Goal: Information Seeking & Learning: Learn about a topic

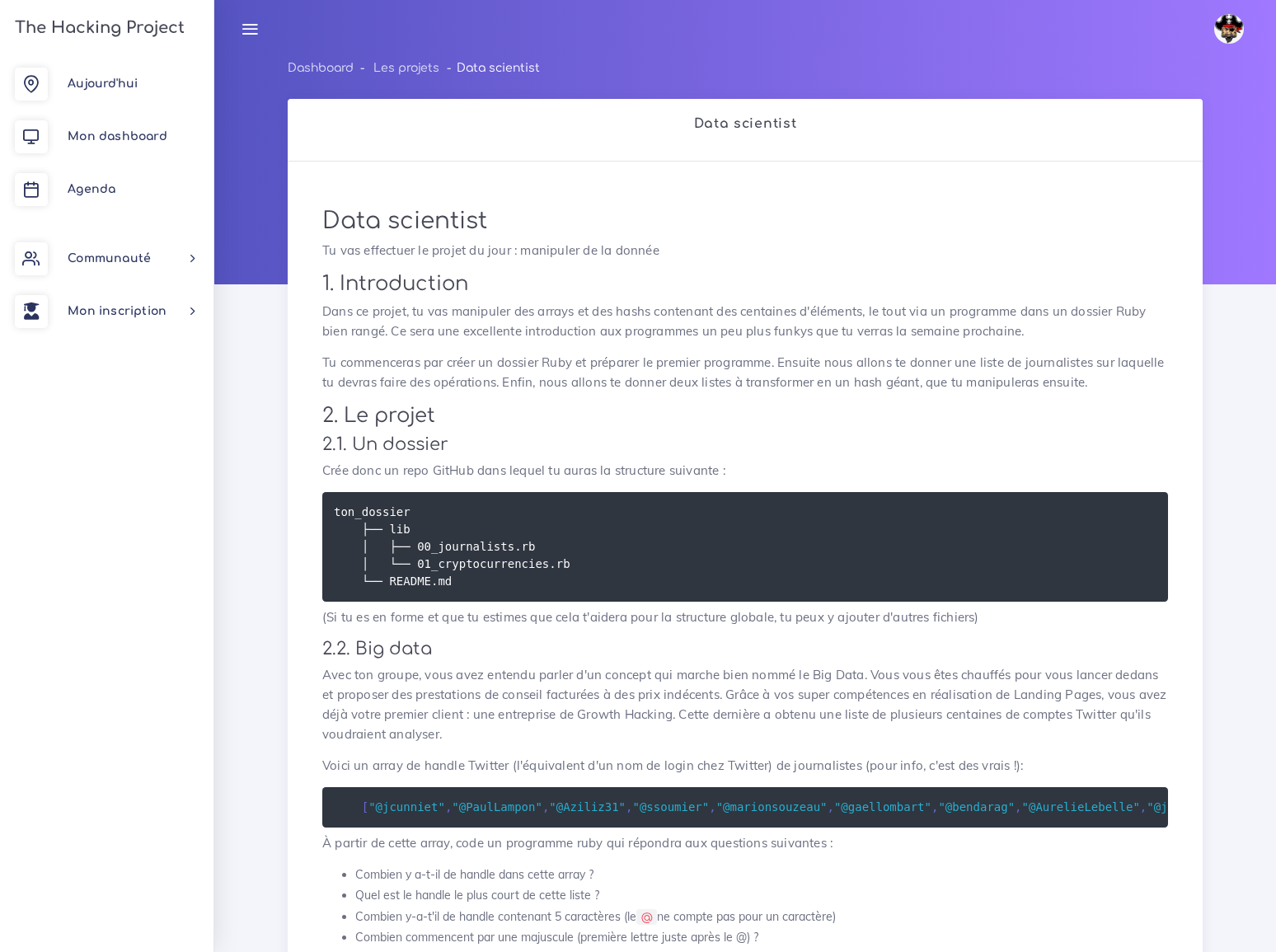
scroll to position [599, 0]
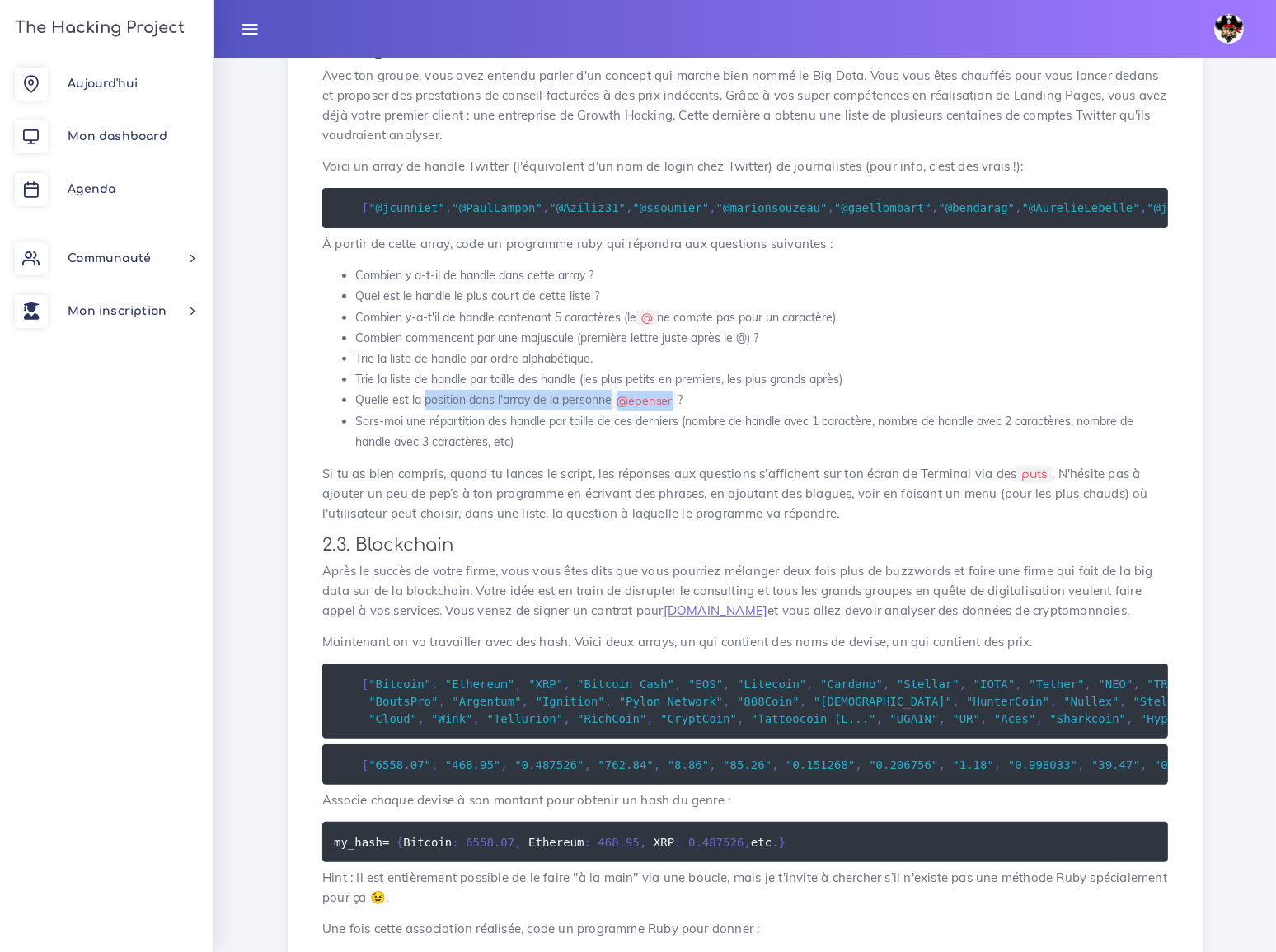
drag, startPoint x: 424, startPoint y: 354, endPoint x: 674, endPoint y: 354, distance: 250.0
click at [674, 390] on li "Quelle est la position dans l'array de la personne @epenser ?" at bounding box center [762, 400] width 813 height 21
copy li "position dans l'array de la personne @epenser"
click at [647, 393] on code "@epenser" at bounding box center [644, 401] width 66 height 16
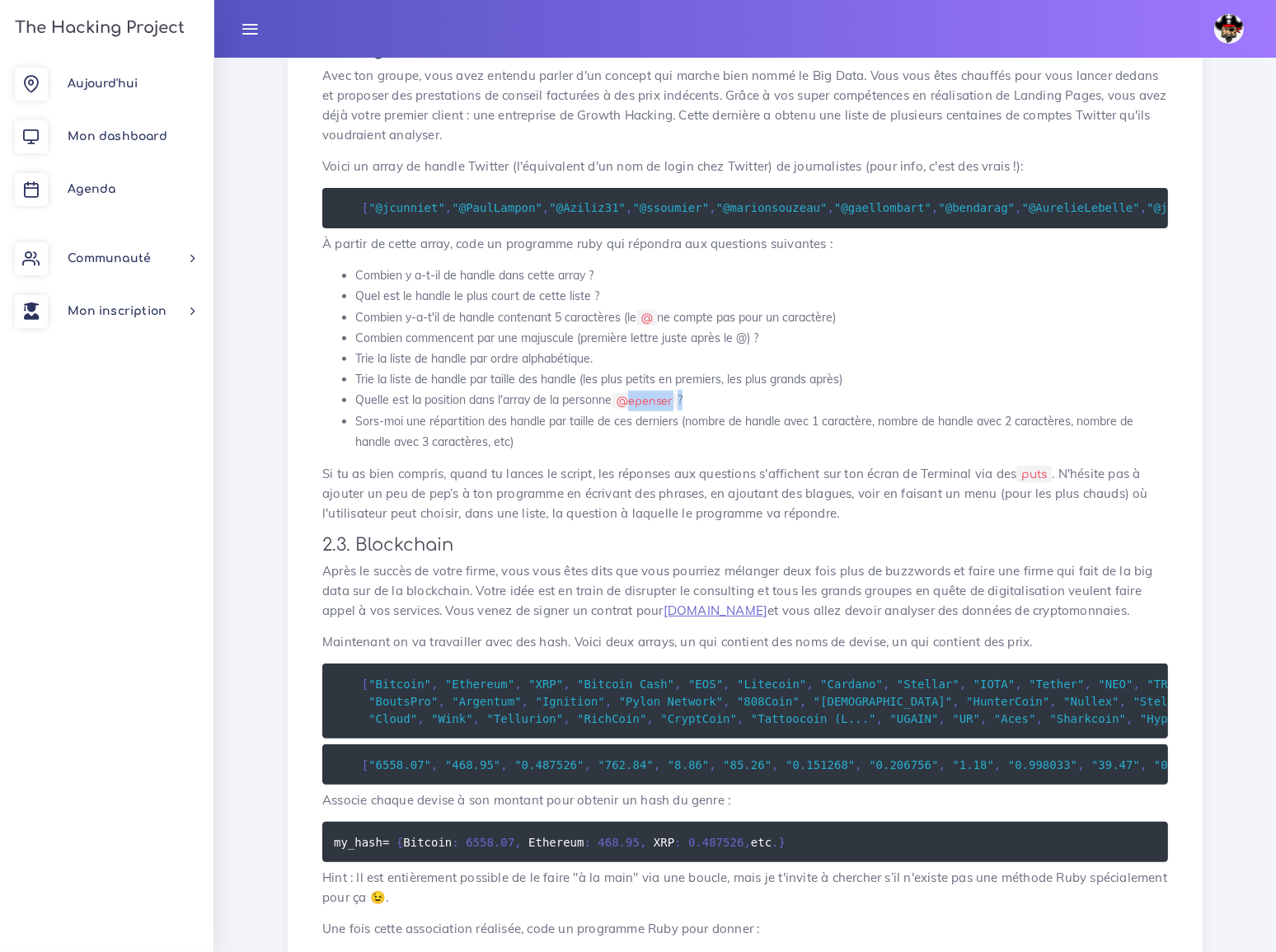
click at [649, 393] on code "@epenser" at bounding box center [644, 401] width 66 height 16
drag, startPoint x: 624, startPoint y: 354, endPoint x: 674, endPoint y: 354, distance: 50.0
click at [674, 393] on code "@epenser" at bounding box center [644, 401] width 66 height 16
copy code "@epenser"
drag, startPoint x: 428, startPoint y: 374, endPoint x: 677, endPoint y: 380, distance: 249.1
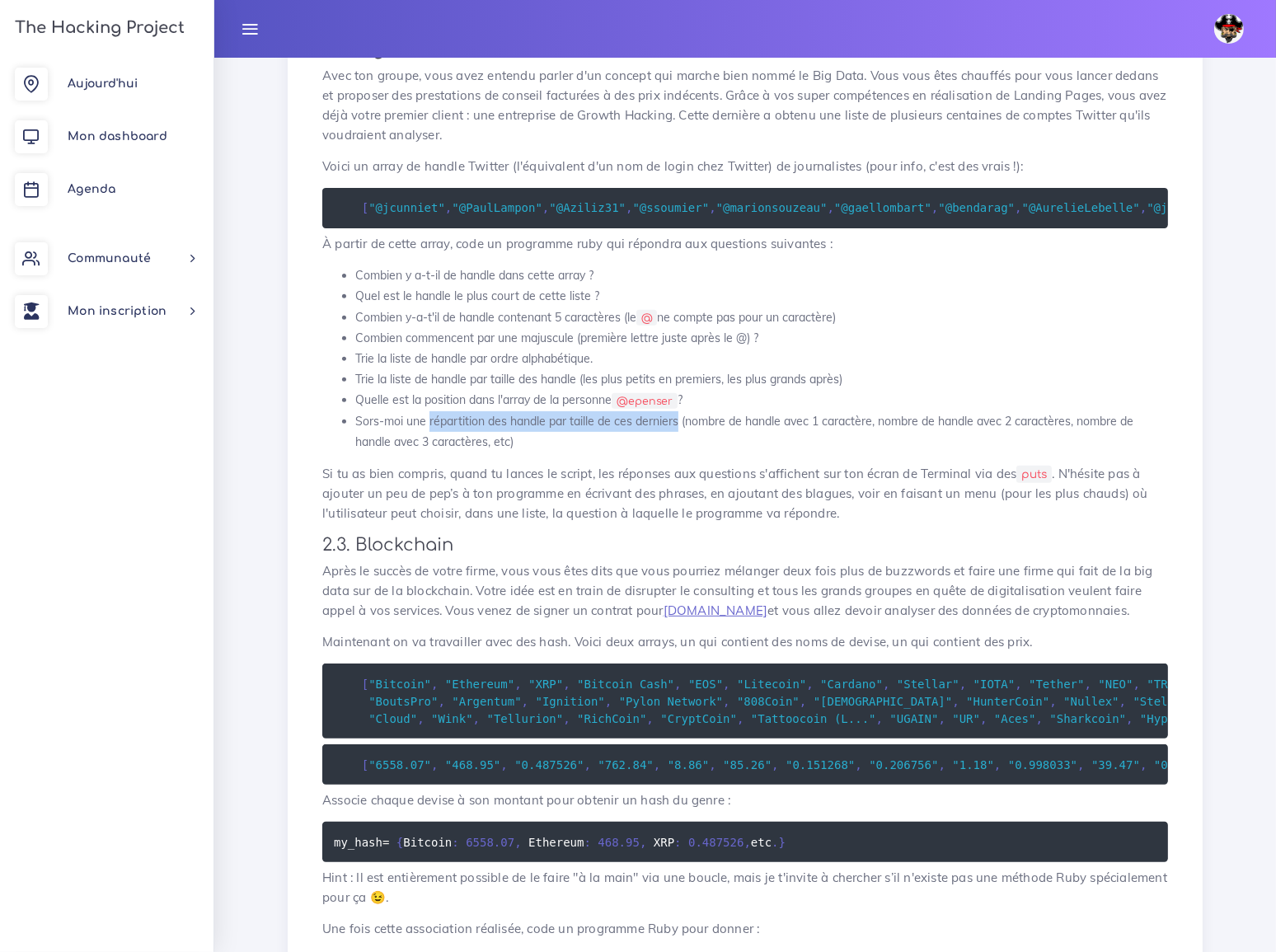
click at [677, 411] on li "Sors-moi une répartition des handle par taille de ces derniers (nombre de handl…" at bounding box center [762, 432] width 813 height 41
copy li "répartition des handle par taille de ces derniers"
click at [784, 408] on div "Data scientist Tu vas effectuer le projet du jour : manipuler de la donnée 1. I…" at bounding box center [746, 374] width 881 height 1565
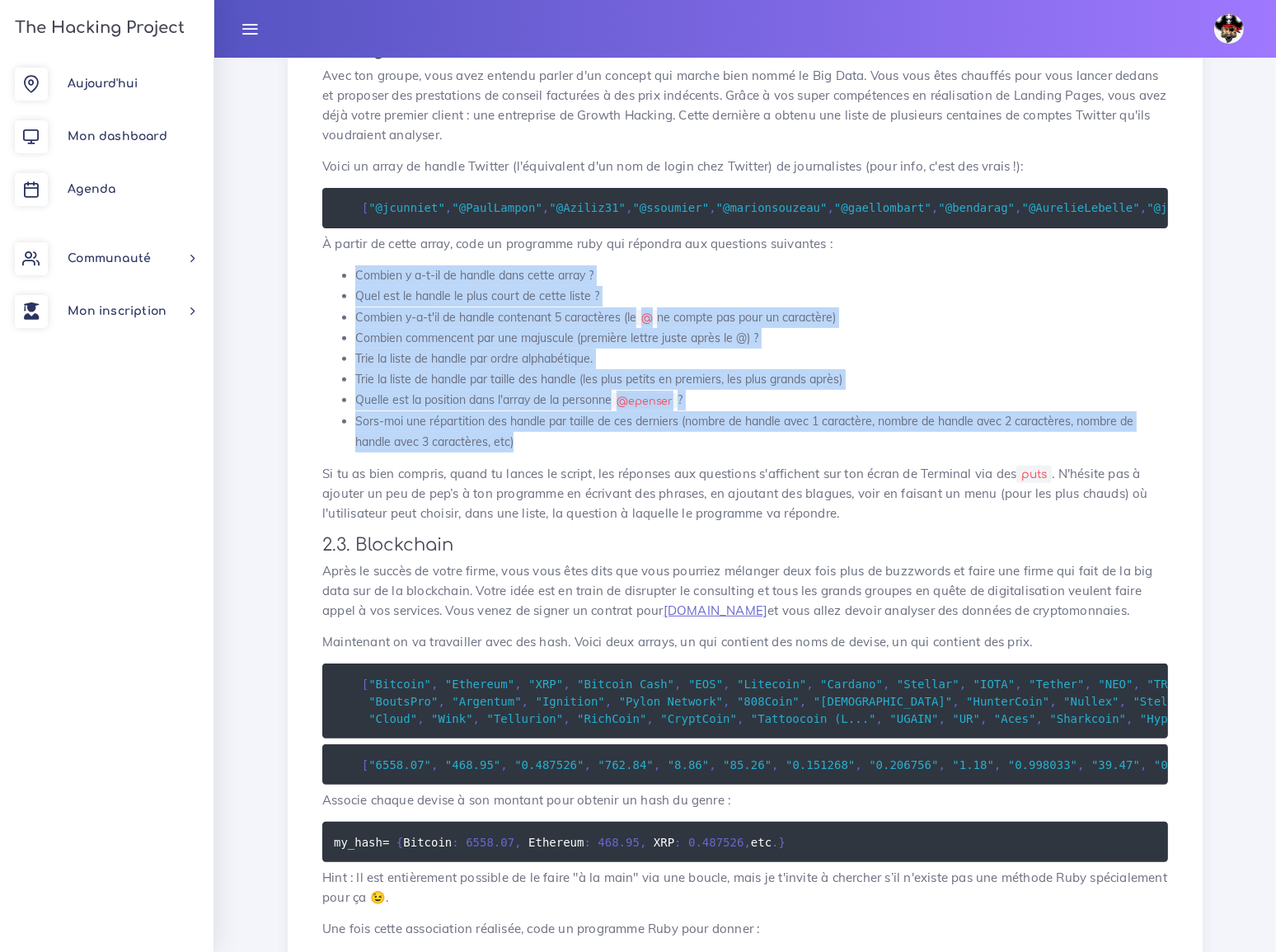
drag, startPoint x: 343, startPoint y: 228, endPoint x: 515, endPoint y: 393, distance: 238.3
click at [515, 393] on ul "Combien y a-t-il de handle dans cette array ? Quel est le handle le plus court …" at bounding box center [745, 359] width 846 height 187
copy ul "Combien y a-t-il de handle dans cette array ? Quel est le handle le plus court …"
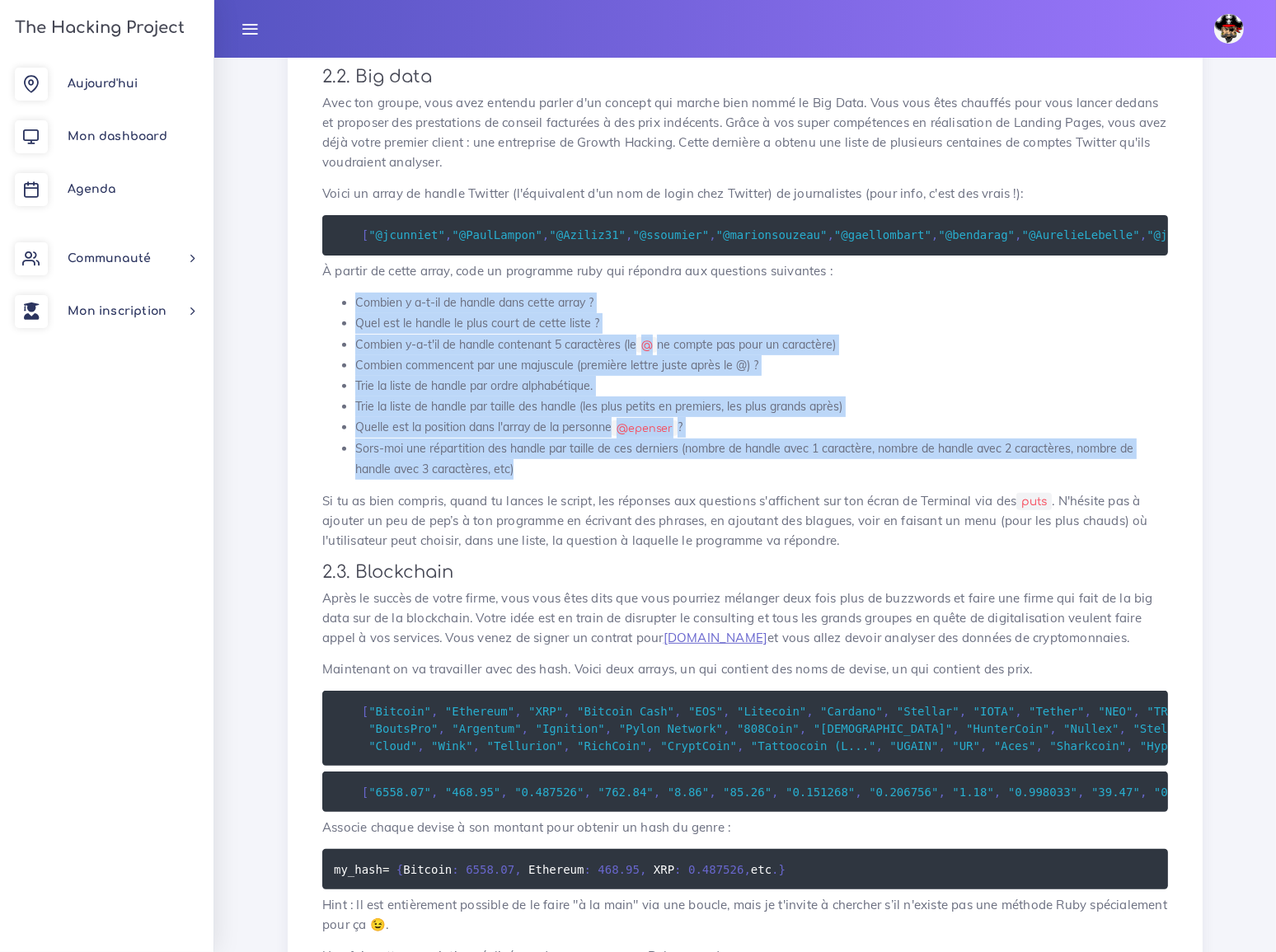
scroll to position [569, 0]
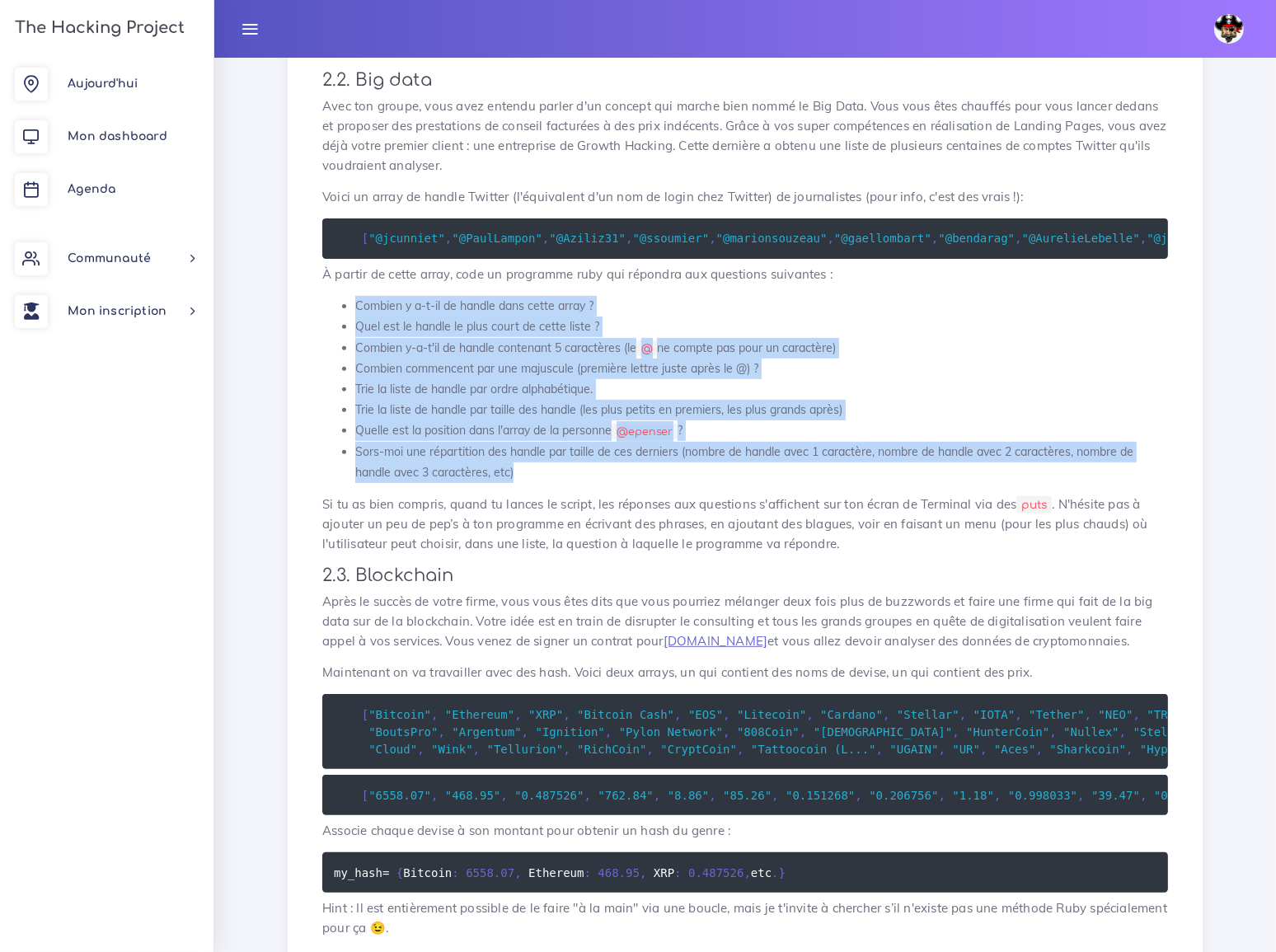
click at [235, 434] on div "Dashboard Les projets Data scientist Data scientist Data scientist Tu vas effec…" at bounding box center [745, 396] width 1062 height 1814
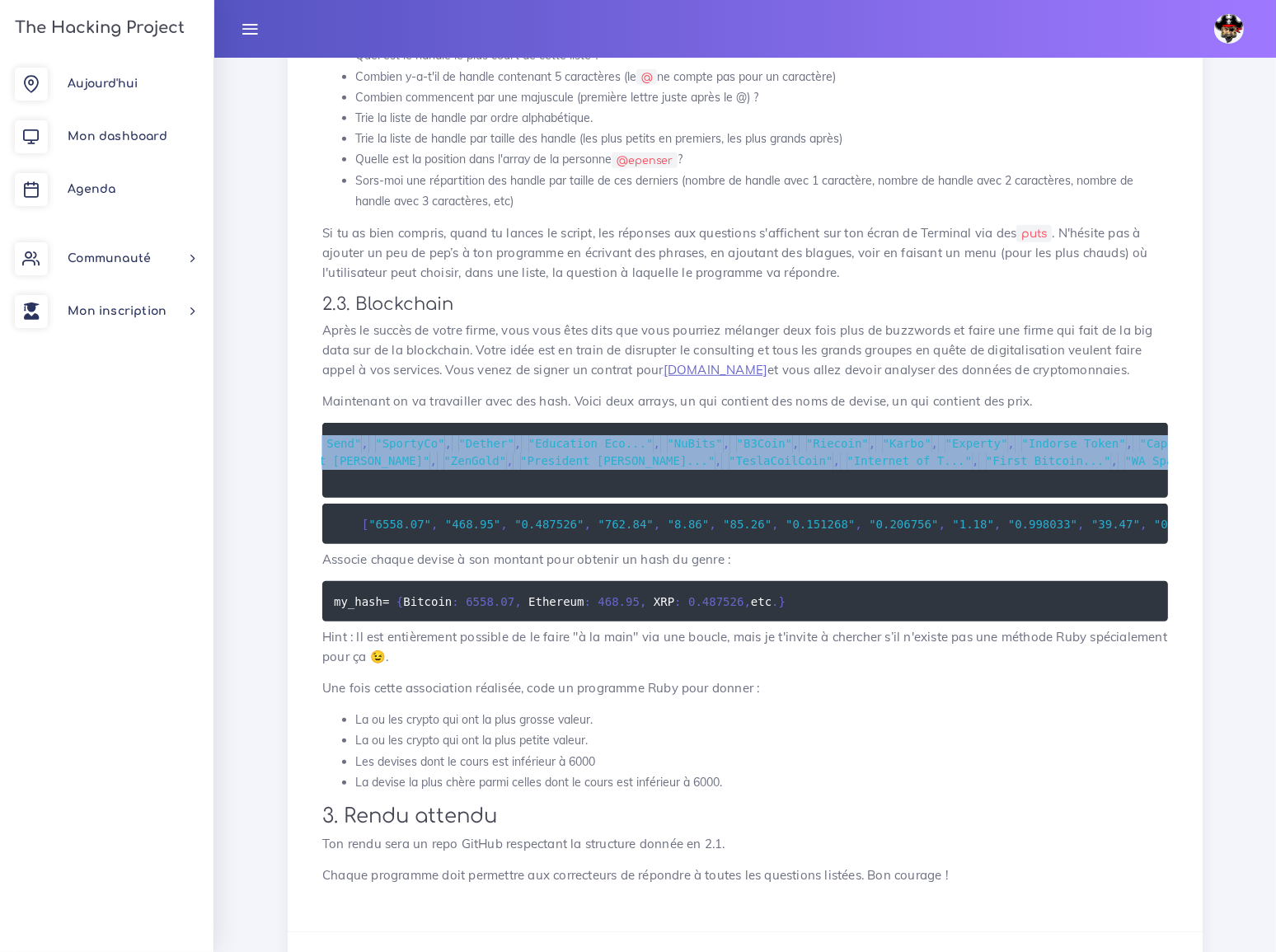
scroll to position [0, 62097]
drag, startPoint x: 356, startPoint y: 374, endPoint x: 1197, endPoint y: 417, distance: 842.1
click at [1197, 417] on div "Data scientist Tu vas effectuer le projet du jour : manipuler de la donnée 1. I…" at bounding box center [746, 133] width 915 height 1599
copy code "[ "Bitcoin" , "Ethereum" , "XRP" , "Bitcoin Cash" , "EOS" , "Litecoin" , "Carda…"
click at [869, 517] on span ""0.206756"" at bounding box center [903, 523] width 69 height 13
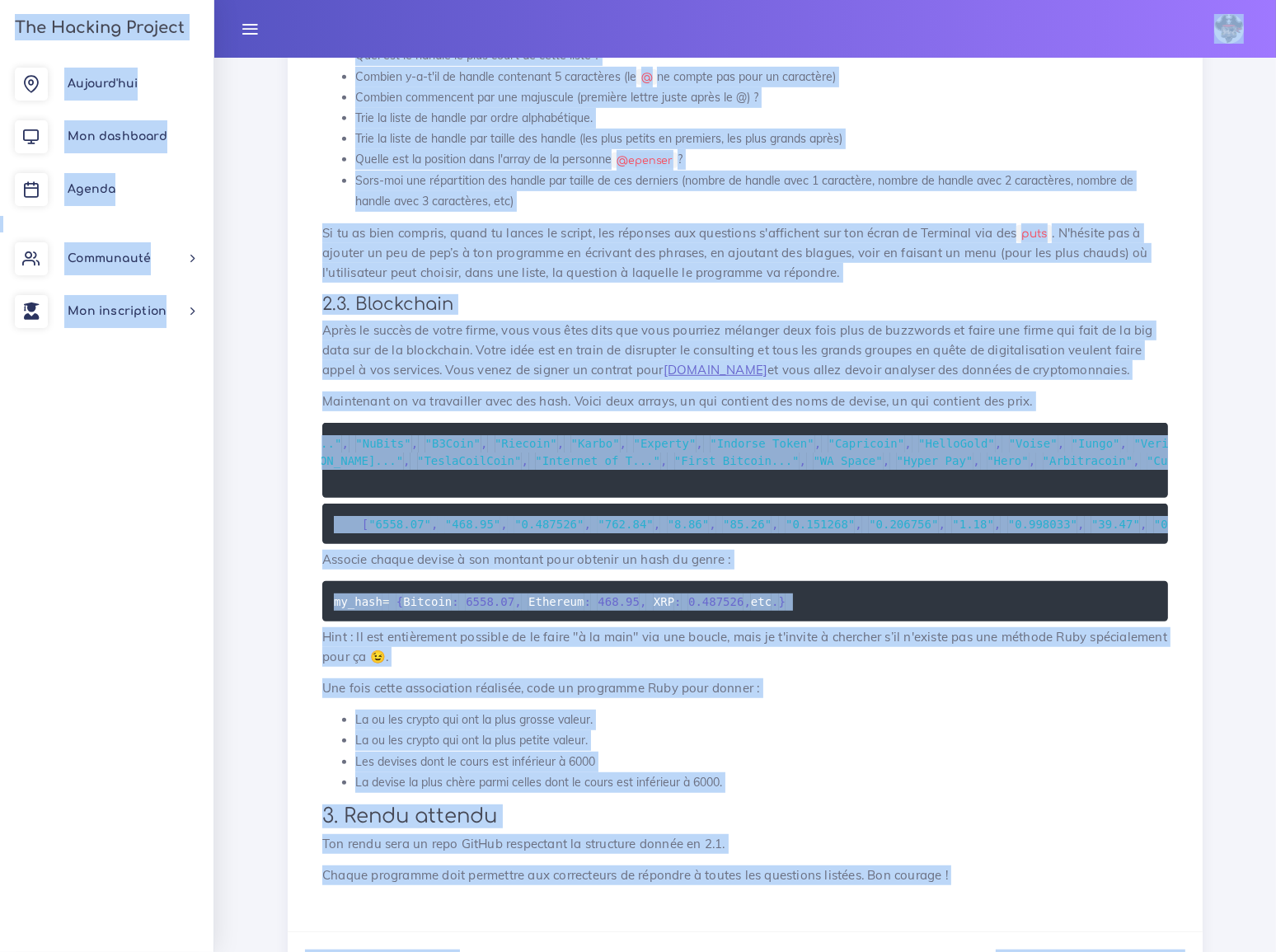
click at [869, 517] on span ""0.206756"" at bounding box center [903, 523] width 69 height 13
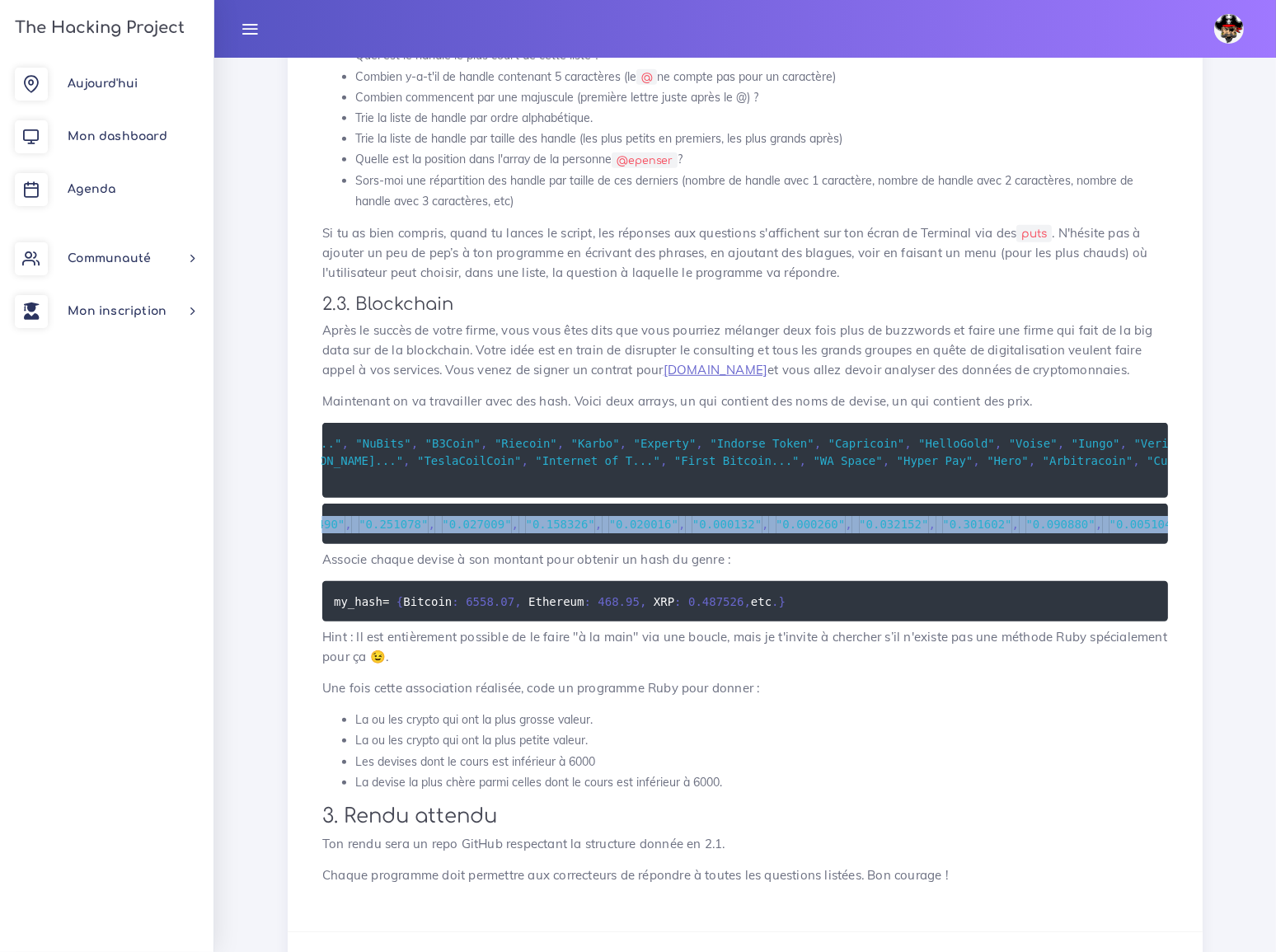
scroll to position [0, 116903]
drag, startPoint x: 358, startPoint y: 465, endPoint x: 1273, endPoint y: 464, distance: 915.0
click at [1273, 464] on div "Dashboard Les projets Data scientist Data scientist Data scientist Tu vas effec…" at bounding box center [745, 124] width 1062 height 1814
copy code "[ "6558.07" , "468.95" , "0.487526" , "762.84" , "8.86" , "85.26" , "0.151268" …"
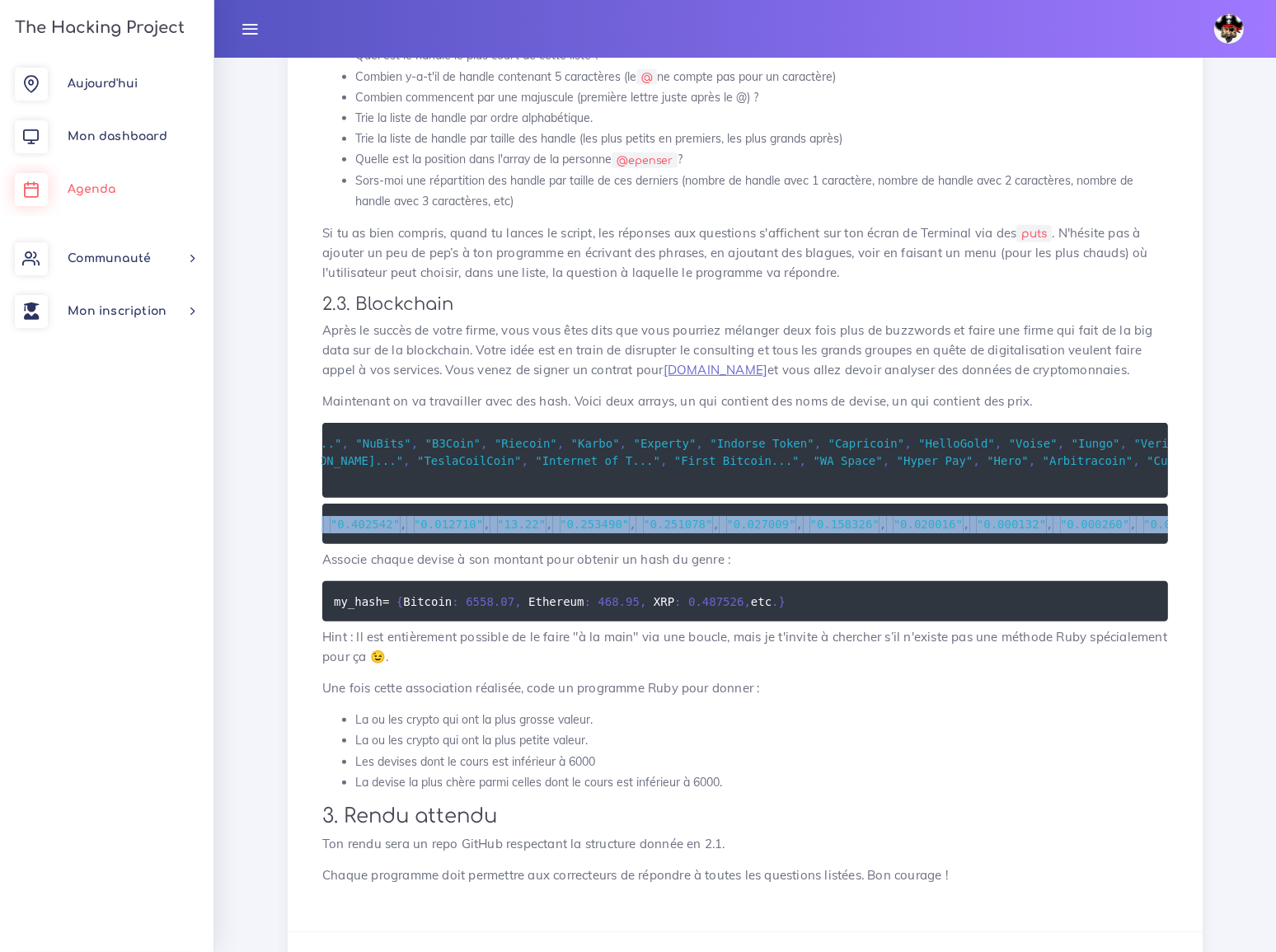
click at [98, 189] on span "Agenda" at bounding box center [92, 189] width 48 height 12
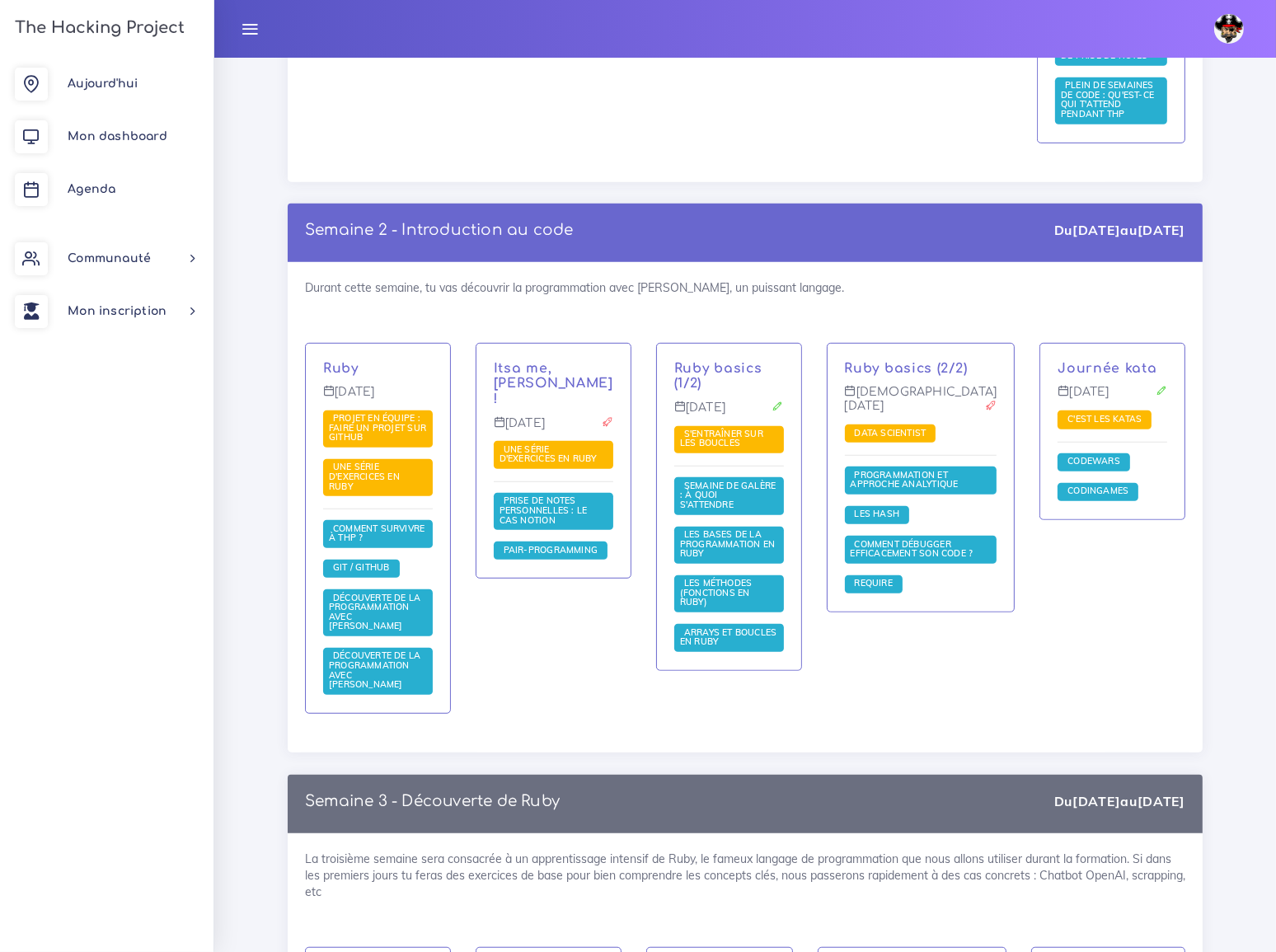
scroll to position [1123, 0]
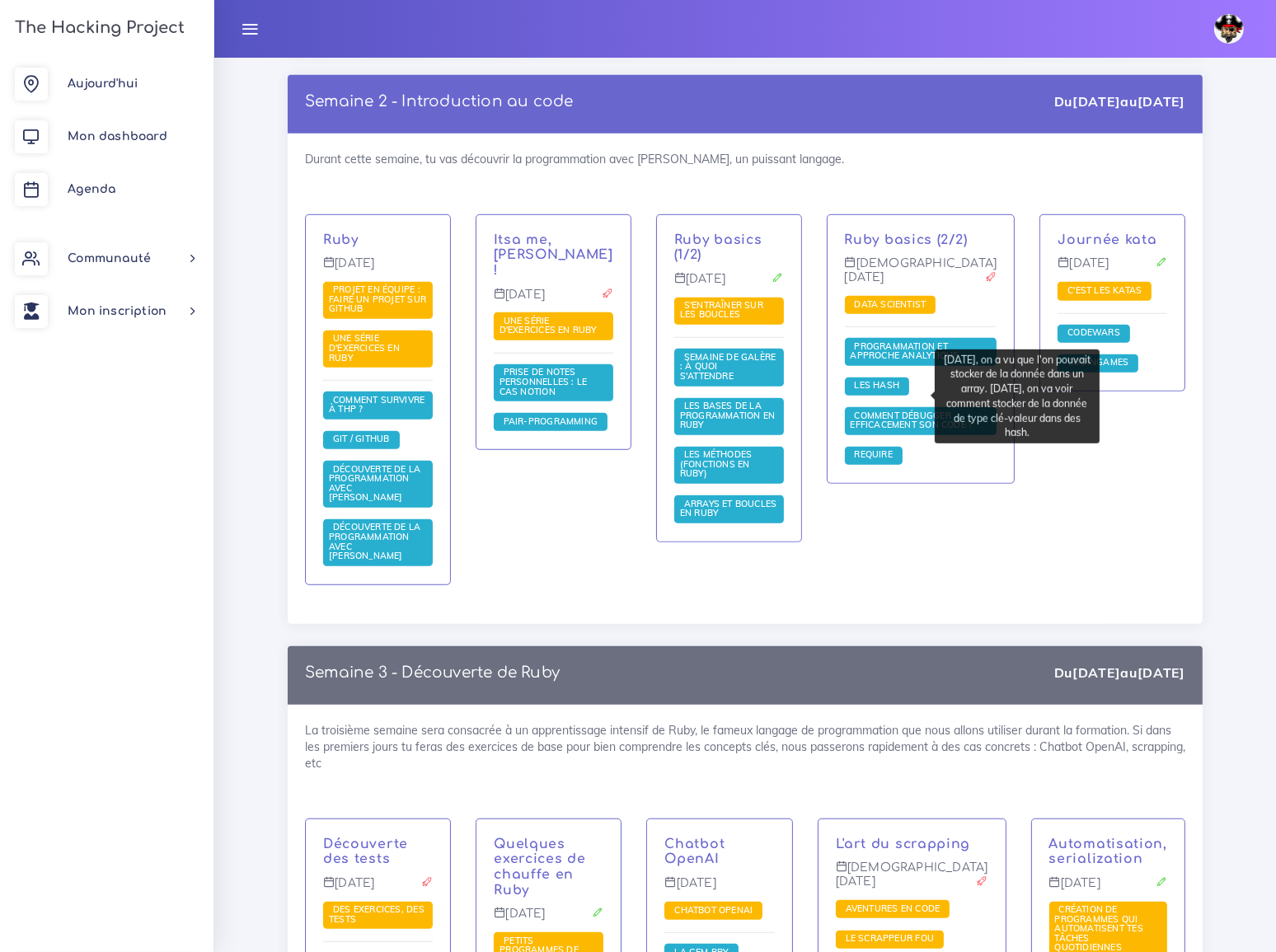
click at [903, 391] on span "Les Hash" at bounding box center [878, 385] width 54 height 11
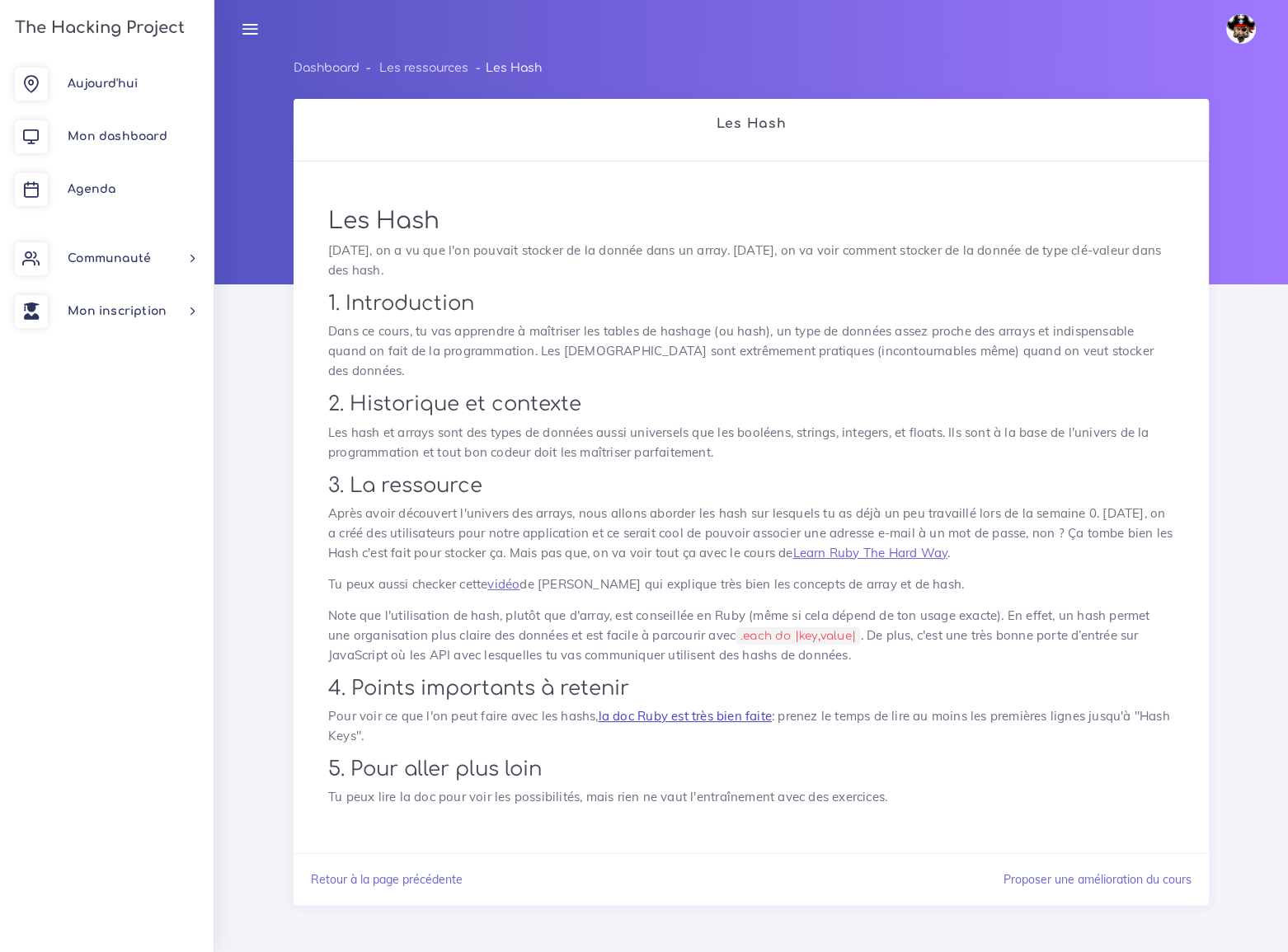
click at [705, 708] on link "la doc Ruby est très bien faite" at bounding box center [685, 715] width 173 height 15
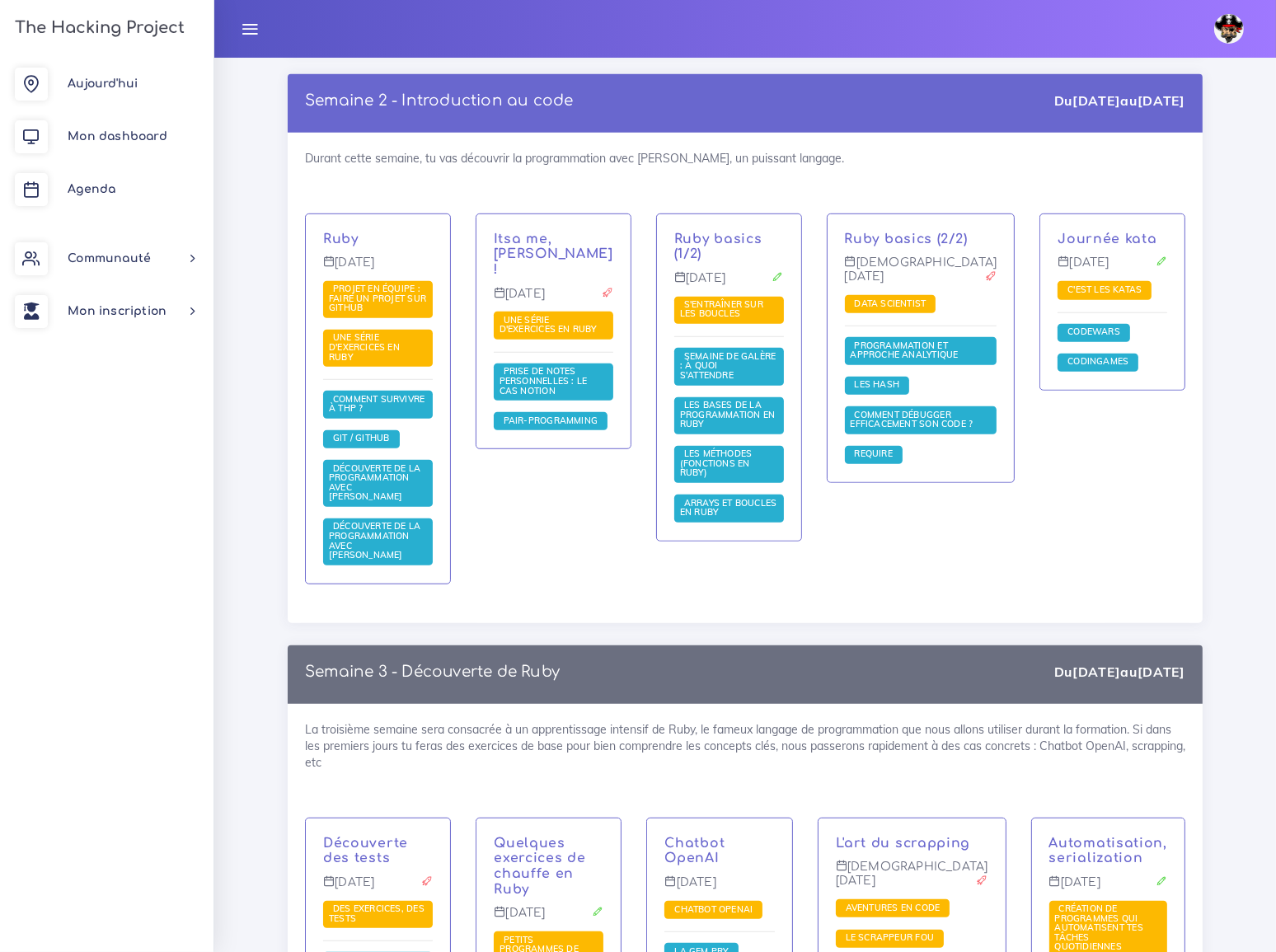
scroll to position [1123, 0]
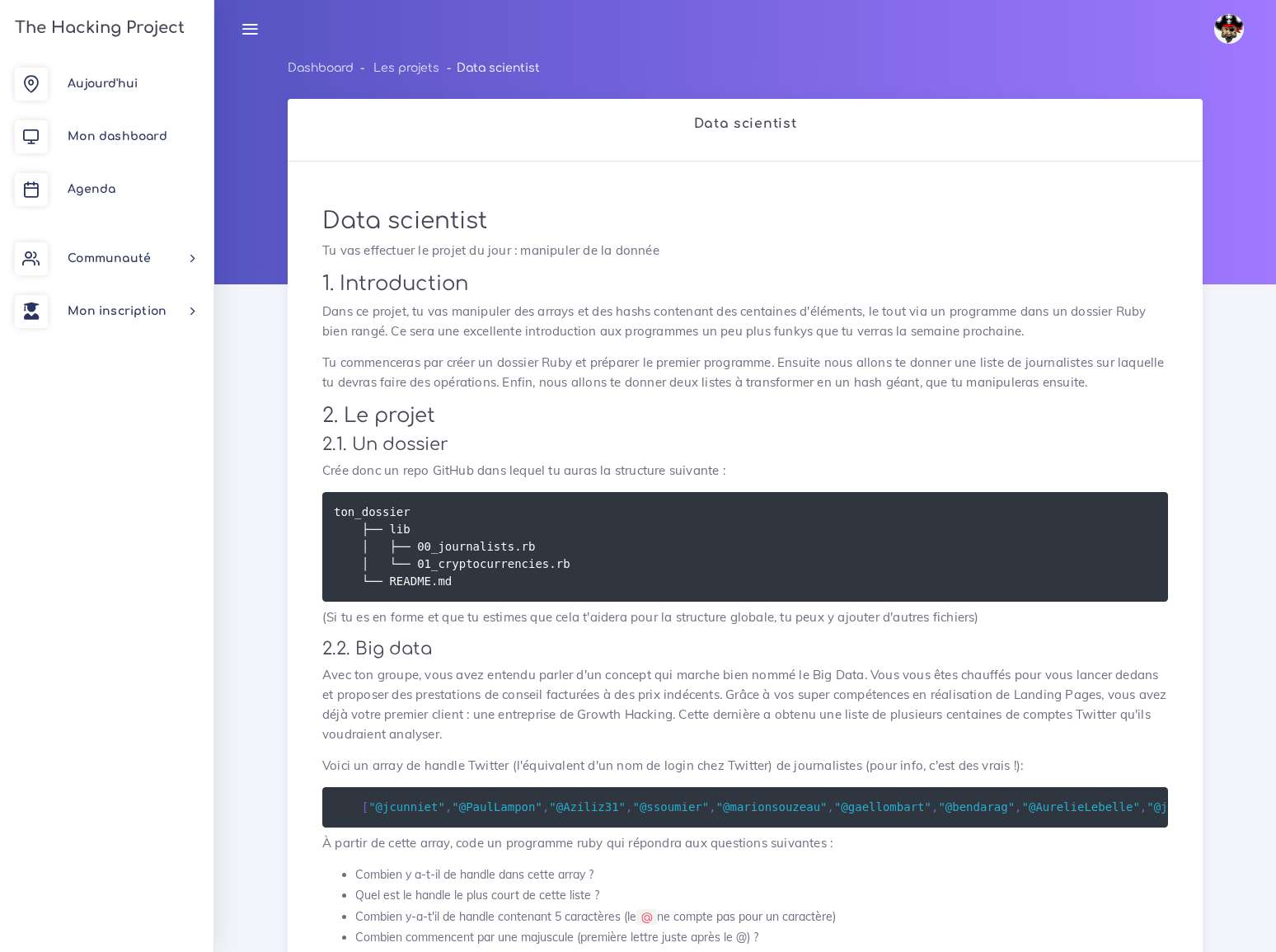
scroll to position [840, 0]
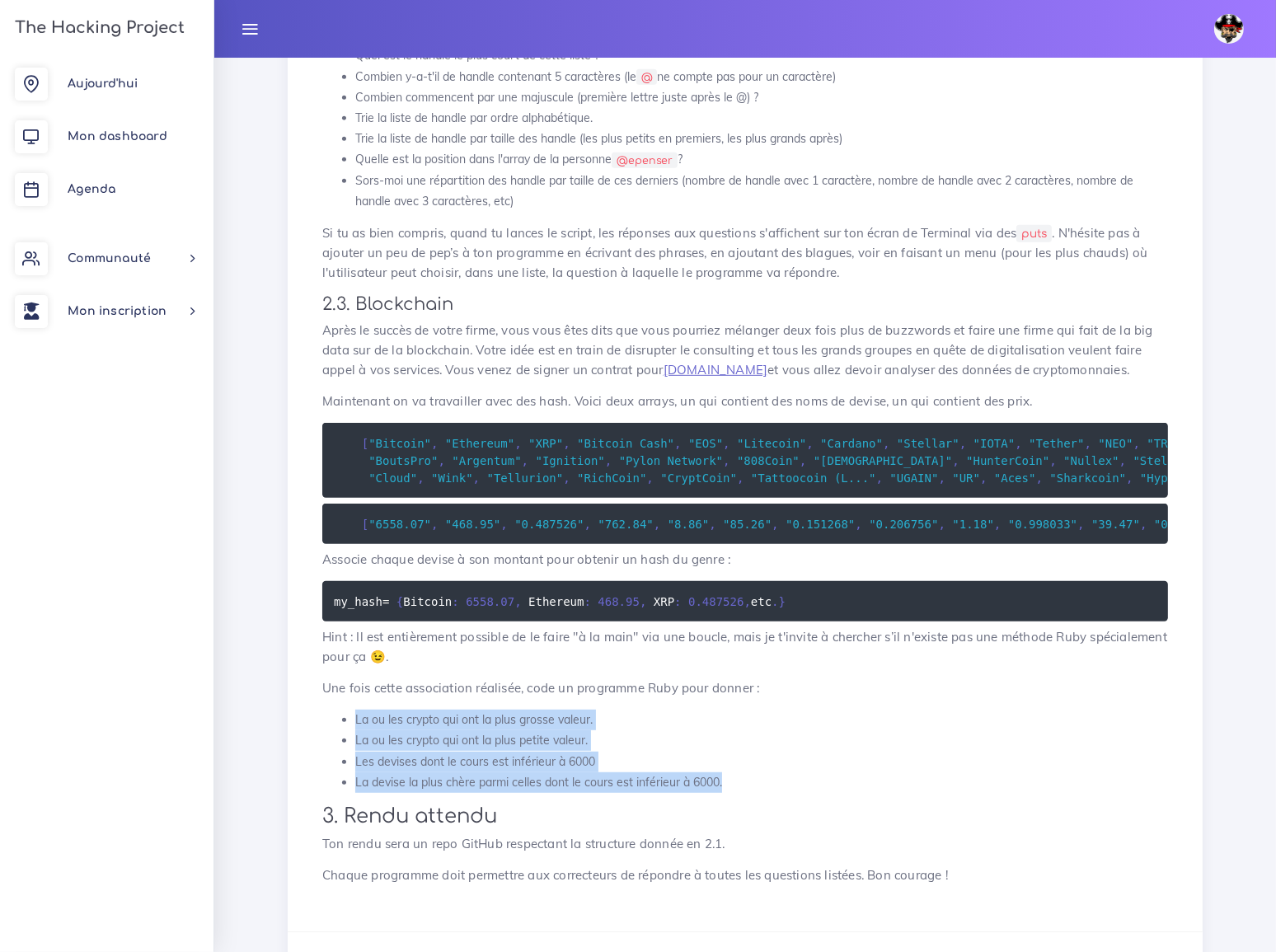
drag, startPoint x: 356, startPoint y: 645, endPoint x: 726, endPoint y: 712, distance: 376.0
click at [726, 712] on ul "La ou les crypto qui ont la plus grosse valeur. La ou les crypto qui ont la plu…" at bounding box center [745, 751] width 846 height 83
copy ul "La ou les crypto qui ont la plus grosse valeur. La ou les crypto qui ont la plu…"
click at [620, 710] on li "La ou les crypto qui ont la plus grosse valeur." at bounding box center [762, 720] width 813 height 21
